Goal: Information Seeking & Learning: Learn about a topic

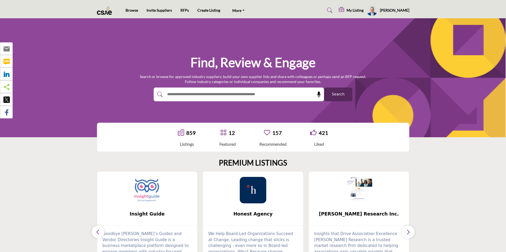
click at [146, 194] on img at bounding box center [147, 190] width 26 height 26
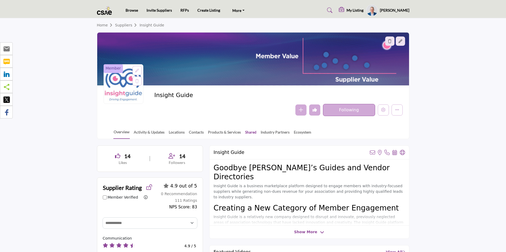
click at [249, 132] on link "Shared" at bounding box center [251, 133] width 12 height 9
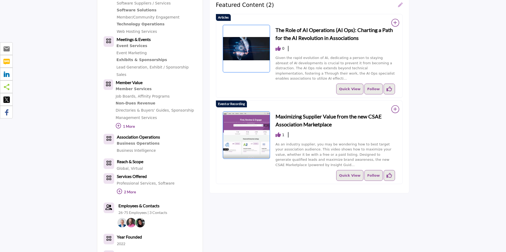
scroll to position [212, 0]
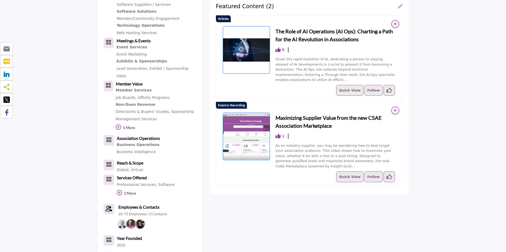
click at [277, 134] on icon at bounding box center [277, 136] width 5 height 5
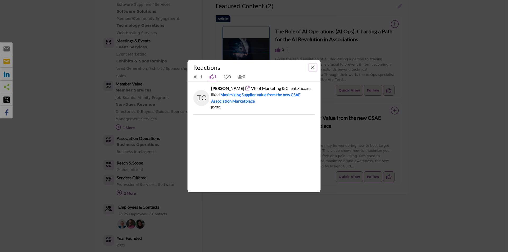
click at [312, 67] on button "Close" at bounding box center [313, 67] width 7 height 7
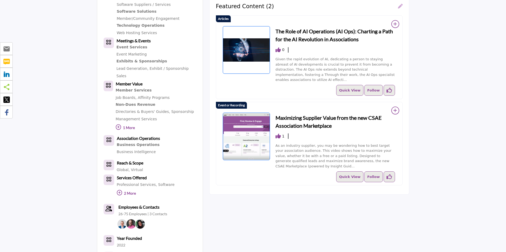
click at [37, 27] on section "14 Likes 14 Followers About Technology Software Services ," at bounding box center [253, 147] width 506 height 441
